Goal: Book appointment/travel/reservation

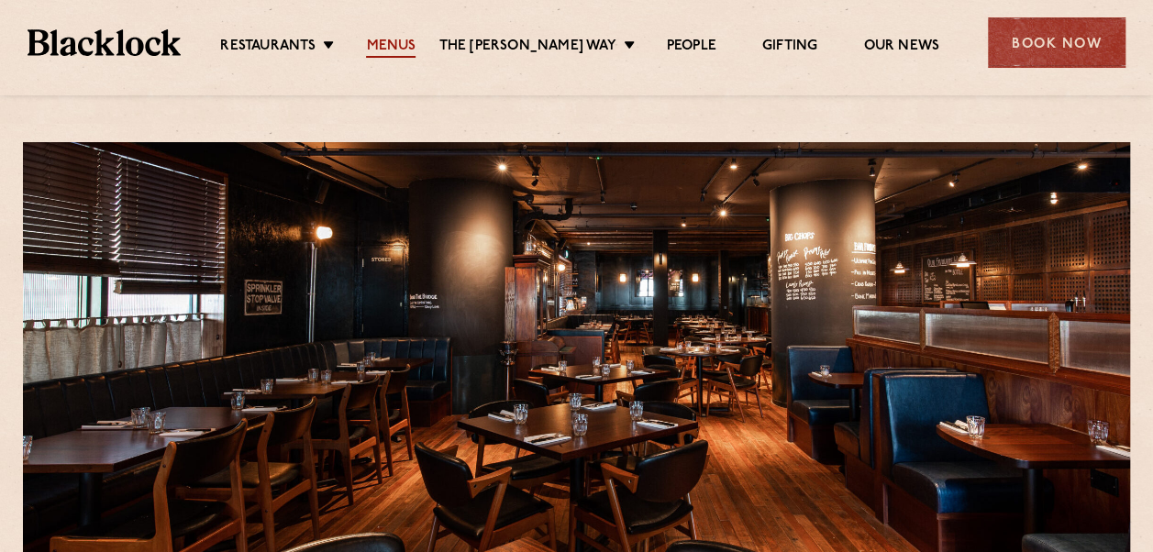
click at [415, 47] on link "Menus" at bounding box center [391, 48] width 50 height 20
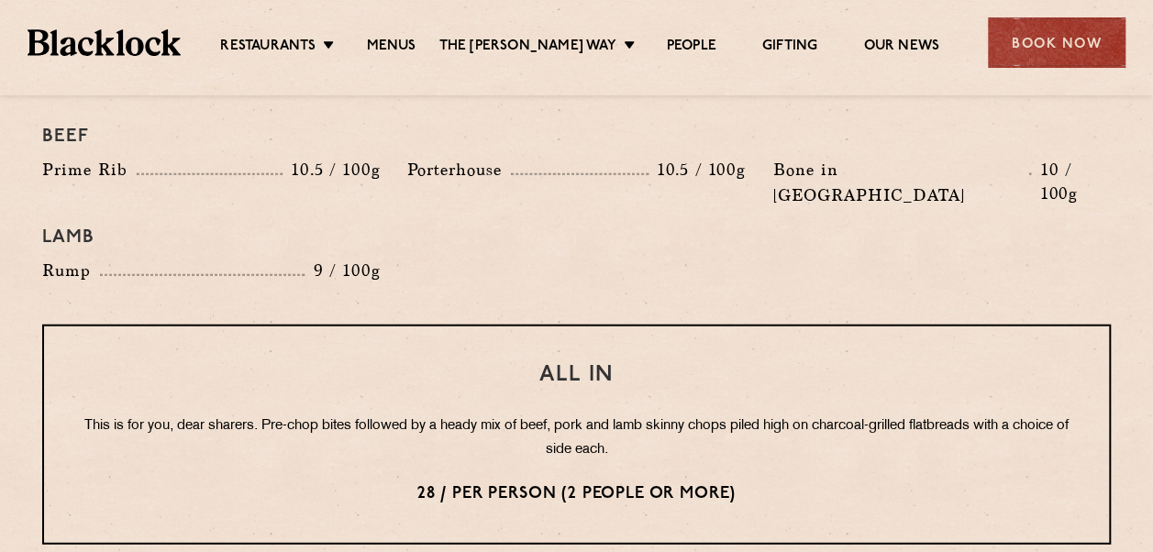
scroll to position [2058, 0]
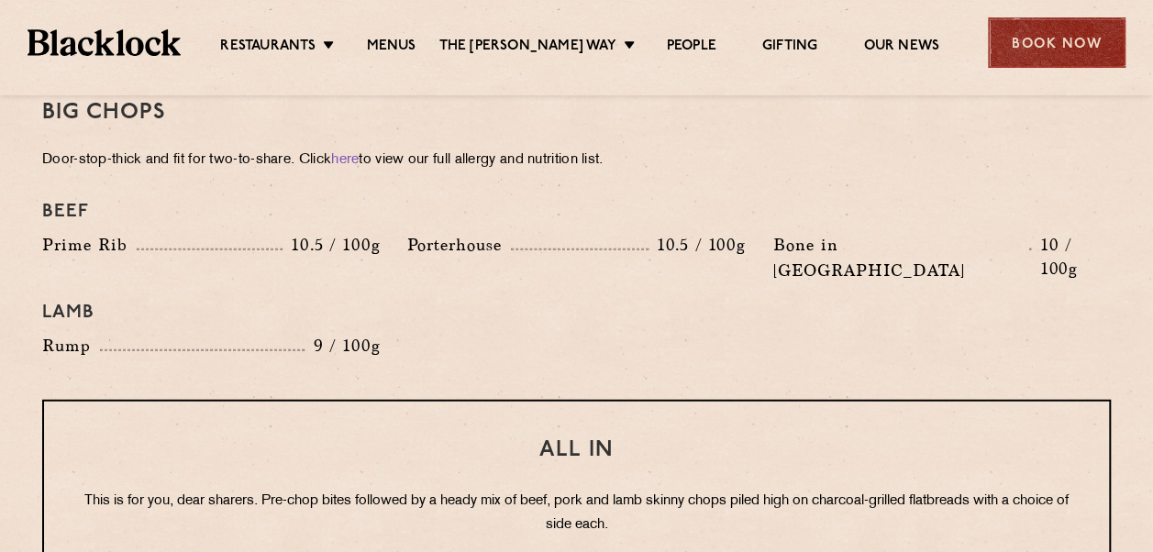
click at [1053, 52] on div "Book Now" at bounding box center [1057, 42] width 138 height 50
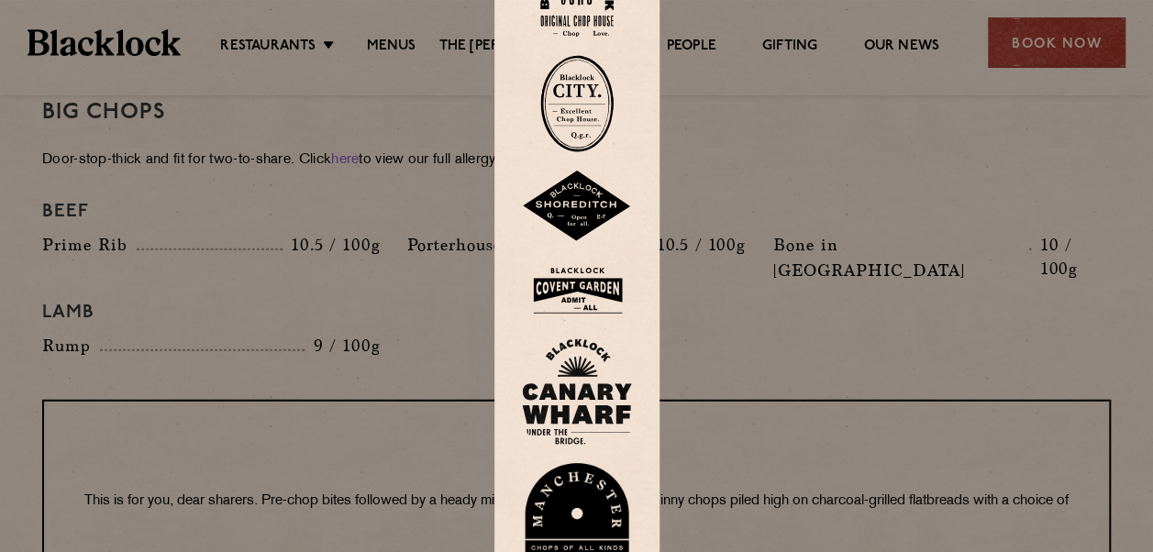
click at [1043, 55] on div at bounding box center [576, 276] width 1153 height 552
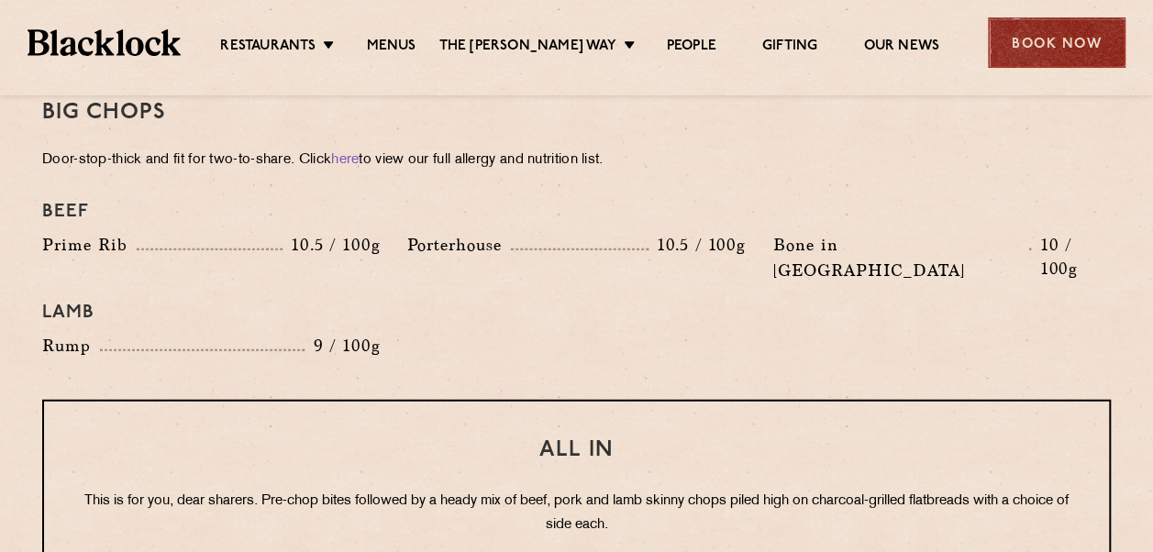
click at [1071, 46] on div "Book Now" at bounding box center [1057, 42] width 138 height 50
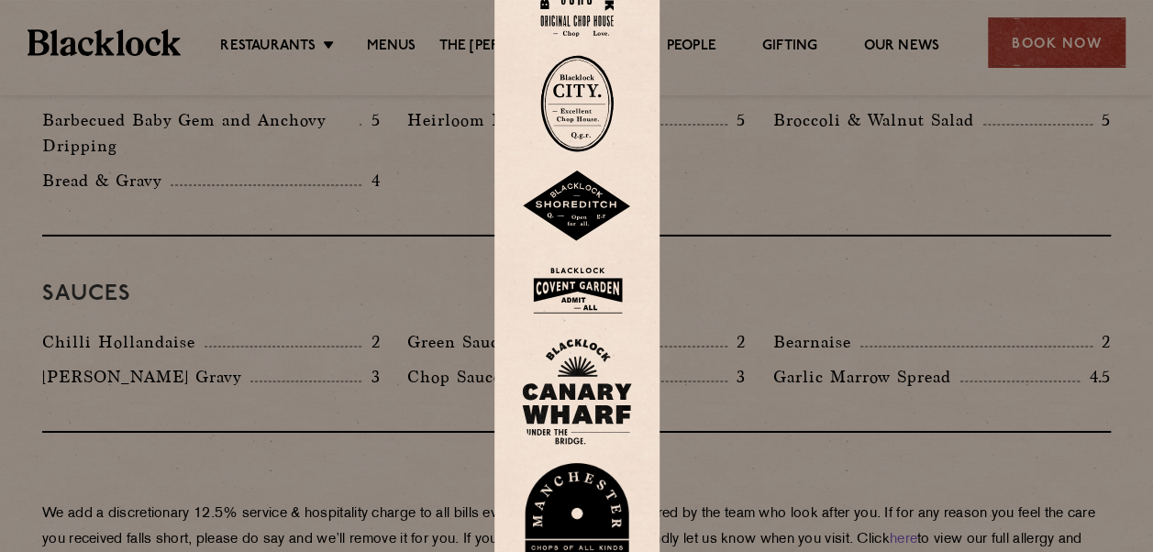
scroll to position [3153, 0]
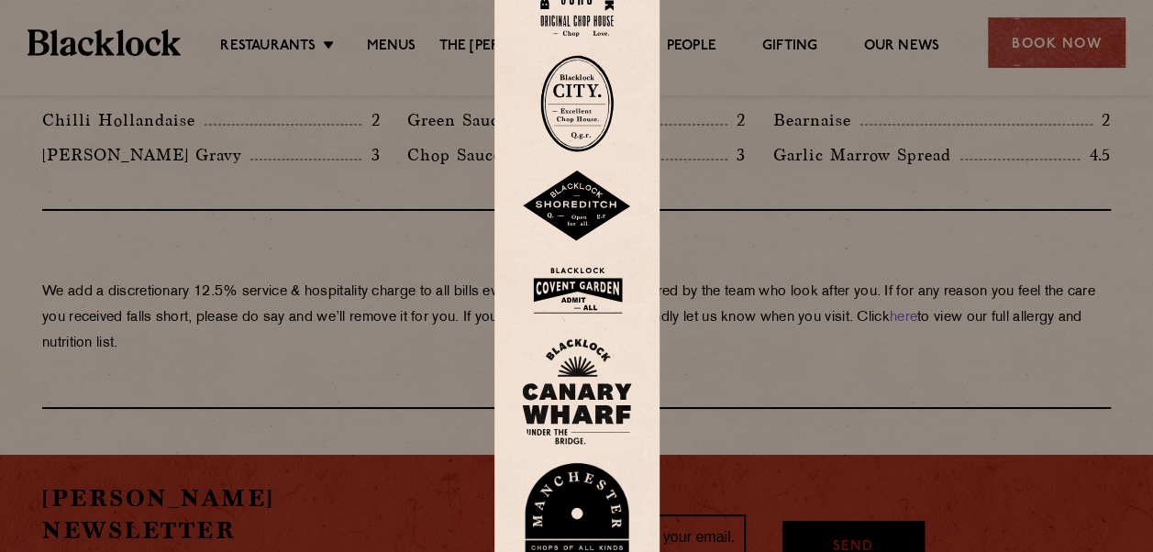
click at [853, 387] on div at bounding box center [576, 276] width 1153 height 552
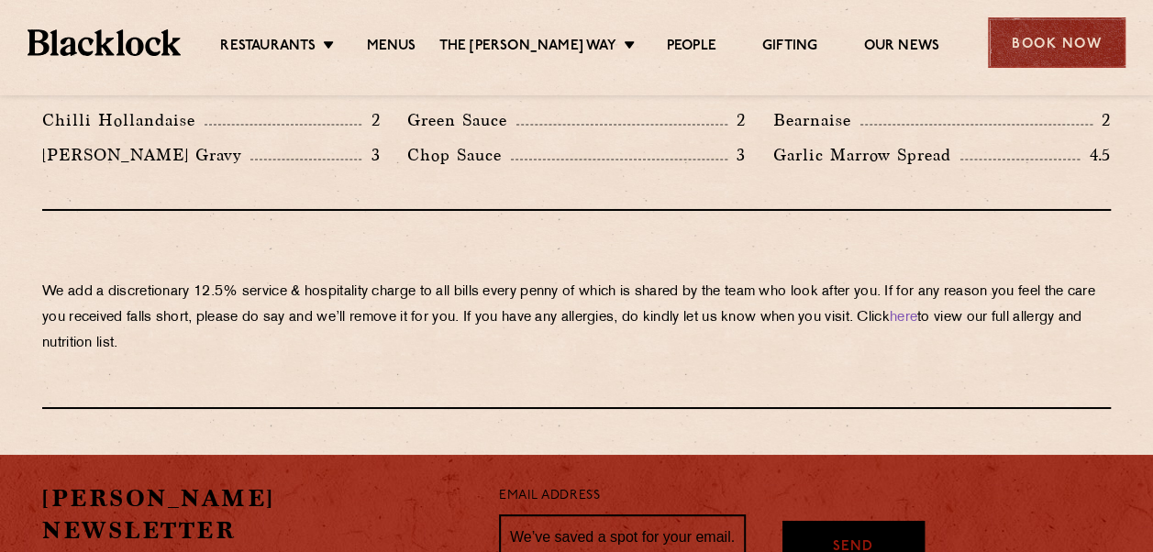
click at [1063, 51] on div "Book Now" at bounding box center [1057, 42] width 138 height 50
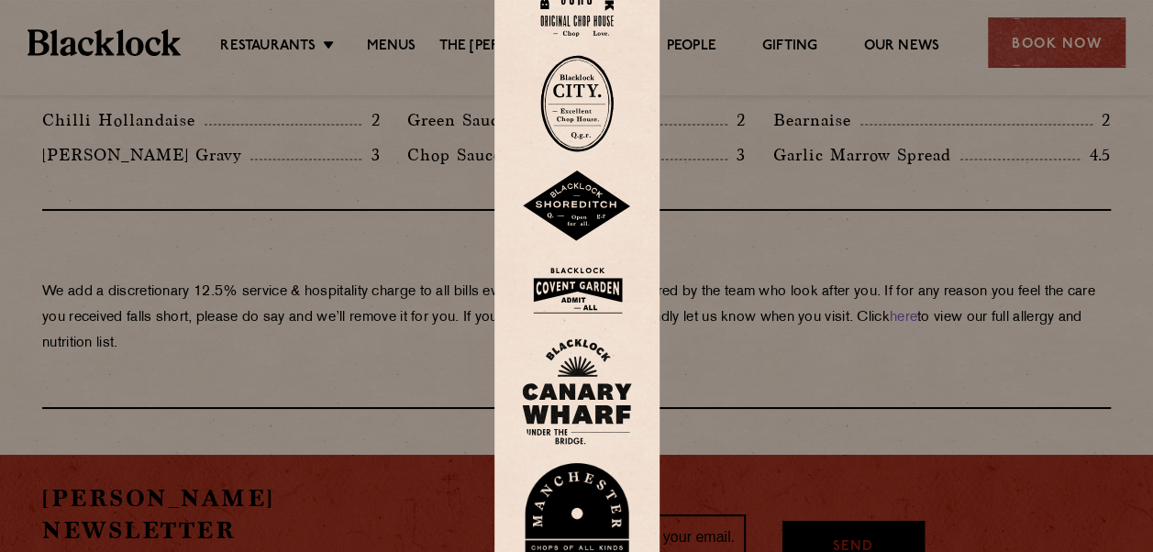
click at [559, 398] on img at bounding box center [577, 391] width 110 height 106
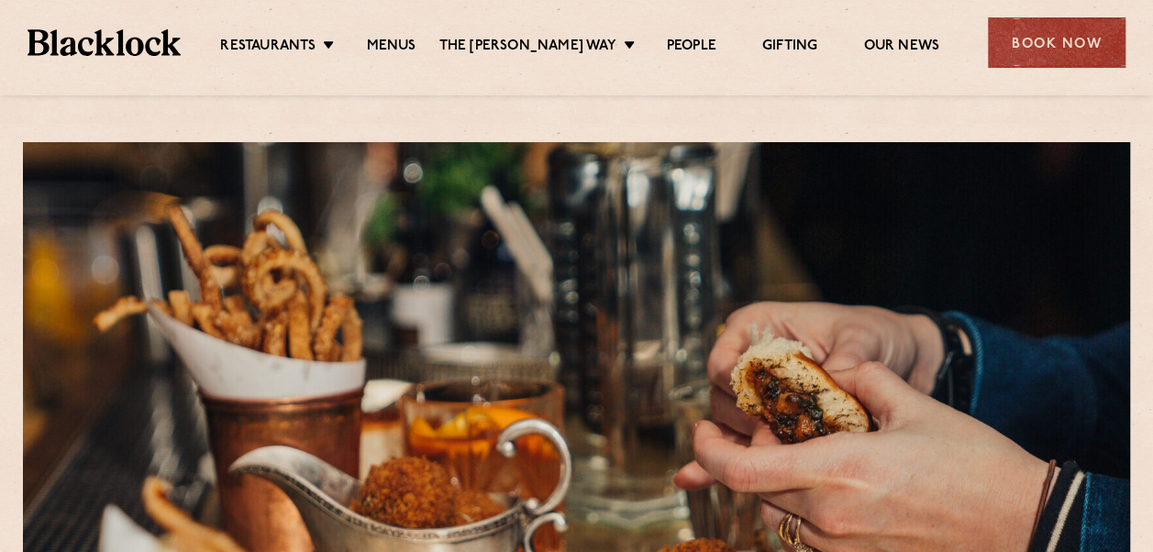
drag, startPoint x: 1152, startPoint y: 127, endPoint x: 1160, endPoint y: 232, distance: 105.8
click at [409, 43] on link "Menus" at bounding box center [391, 48] width 50 height 20
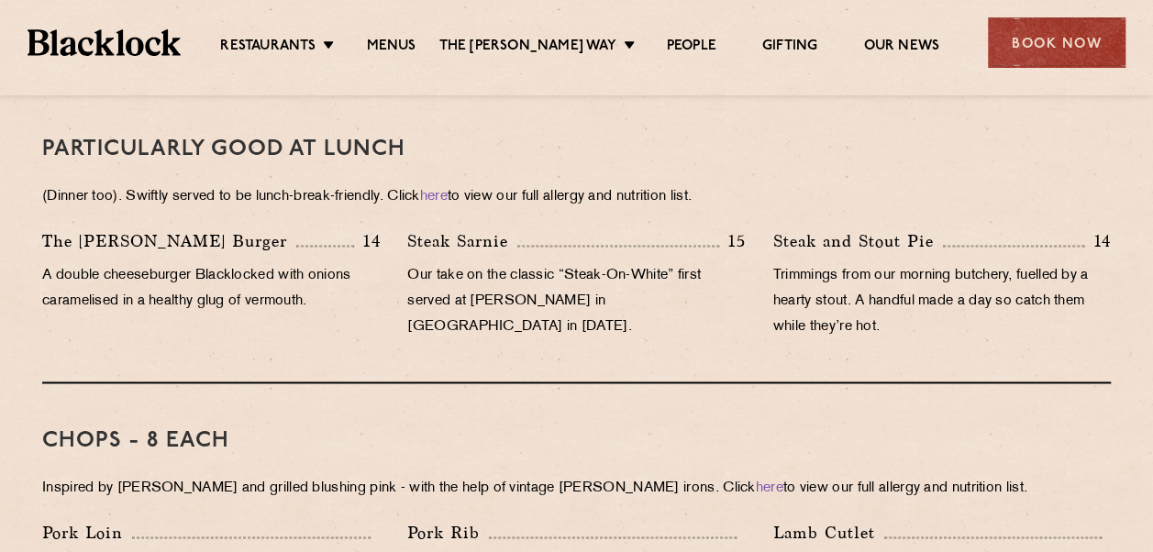
scroll to position [1189, 0]
